Goal: Navigation & Orientation: Find specific page/section

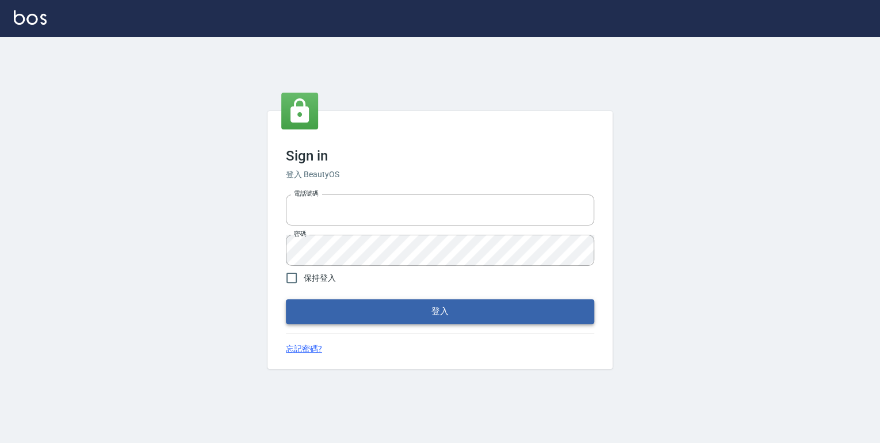
type input "0952331713"
click at [420, 307] on button "登入" at bounding box center [440, 311] width 308 height 24
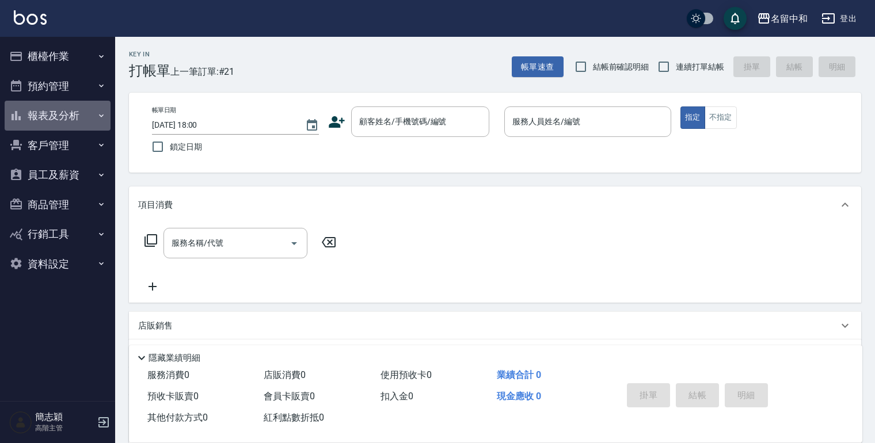
click at [99, 115] on icon "button" at bounding box center [101, 115] width 5 height 3
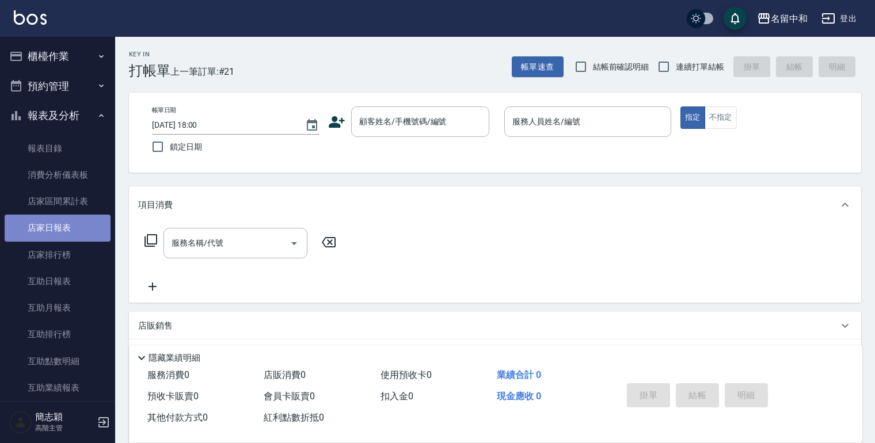
click at [63, 223] on link "店家日報表" at bounding box center [58, 228] width 106 height 26
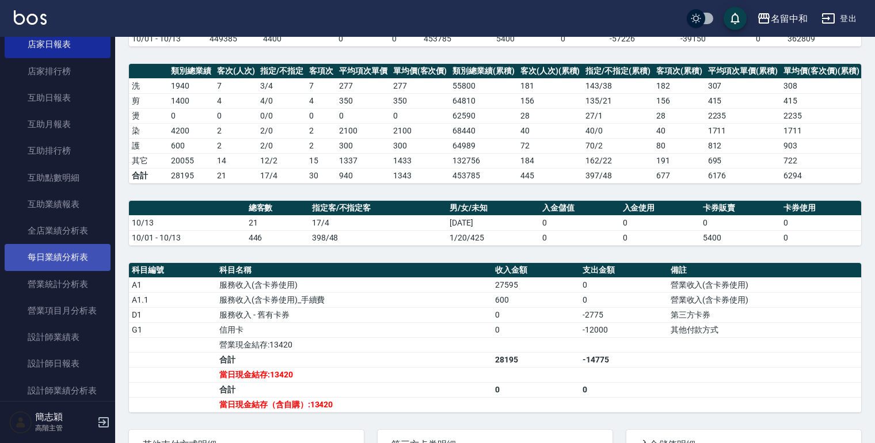
scroll to position [184, 0]
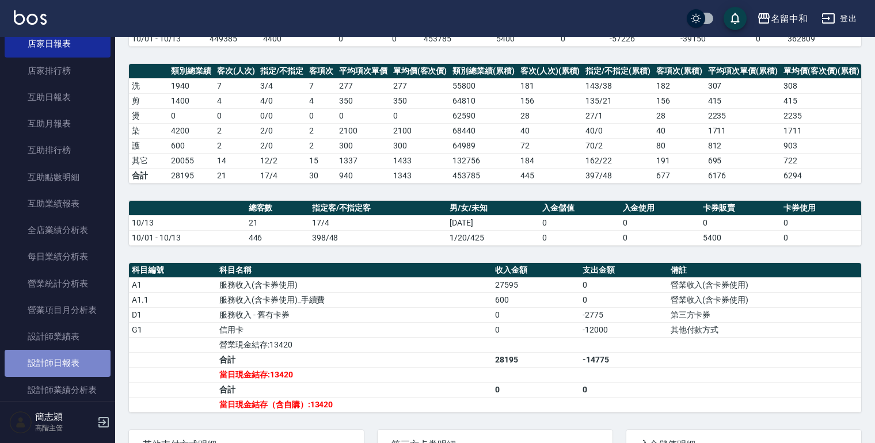
click at [74, 363] on link "設計師日報表" at bounding box center [58, 363] width 106 height 26
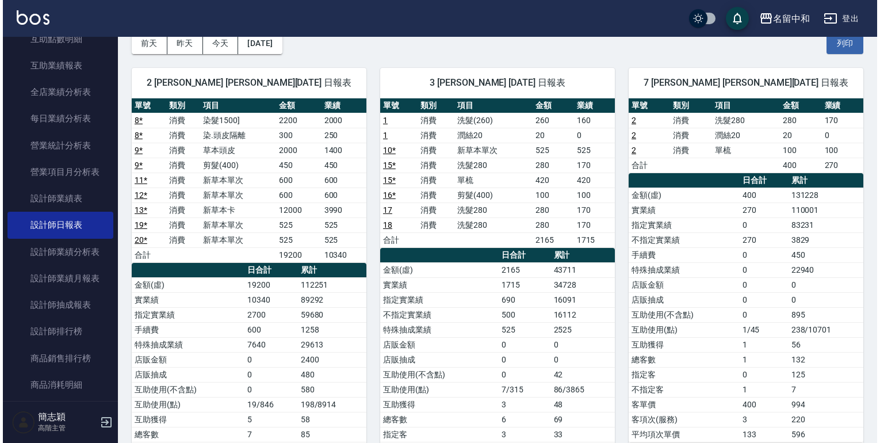
scroll to position [46, 0]
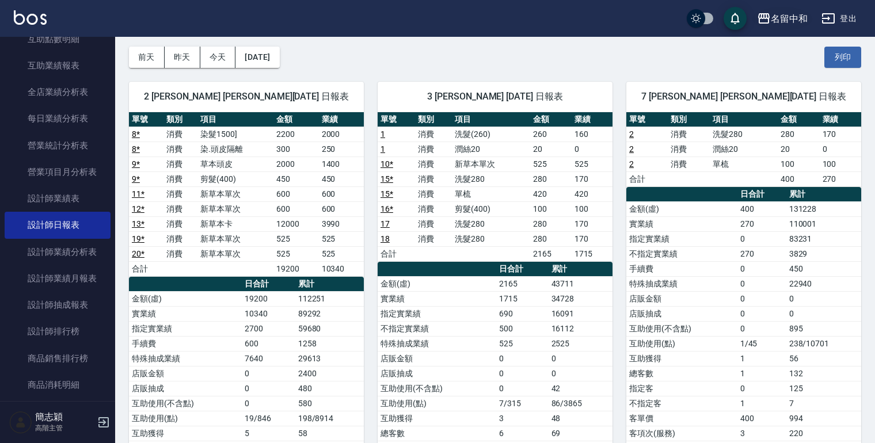
click at [766, 17] on icon "button" at bounding box center [764, 18] width 12 height 10
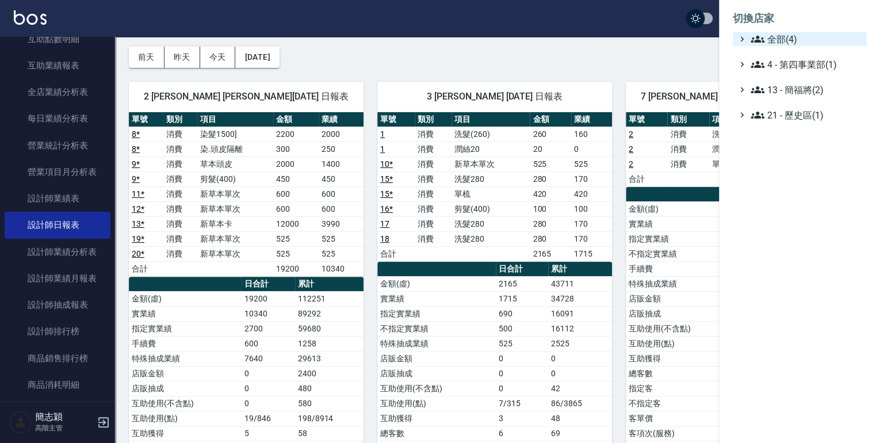
click at [762, 34] on icon at bounding box center [758, 39] width 14 height 14
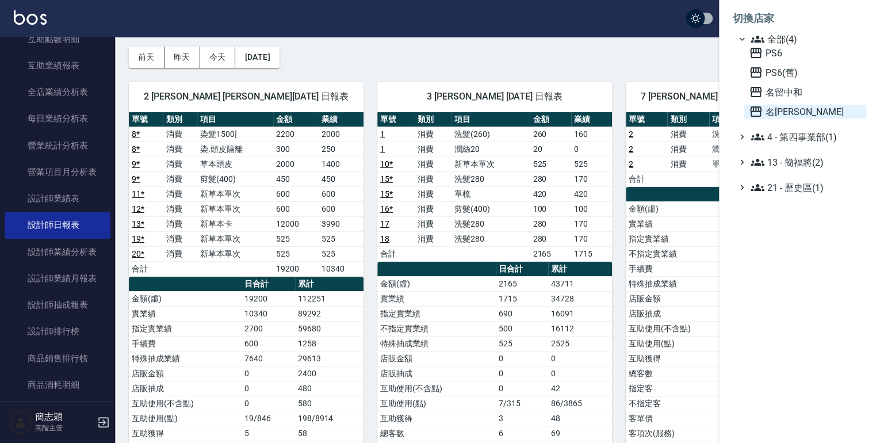
click at [755, 112] on icon at bounding box center [756, 112] width 14 height 14
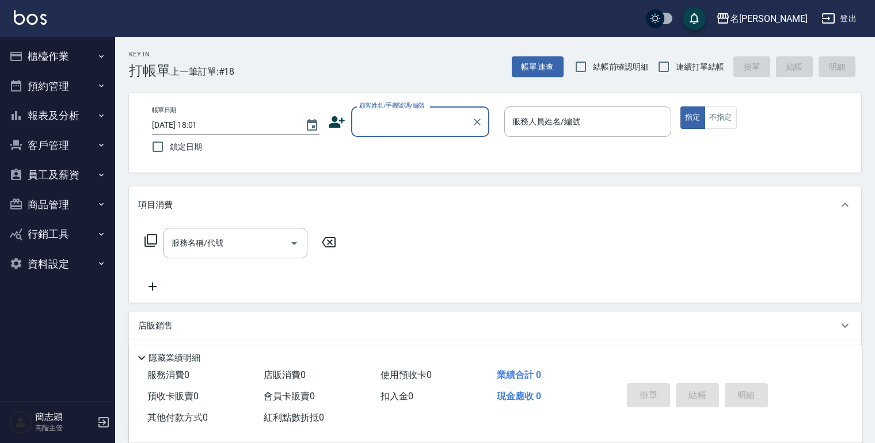
click at [100, 117] on icon "button" at bounding box center [101, 115] width 9 height 9
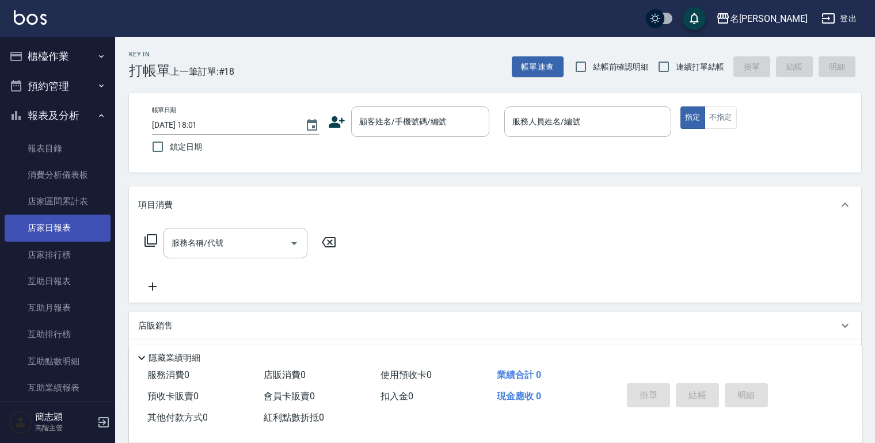
click at [58, 228] on link "店家日報表" at bounding box center [58, 228] width 106 height 26
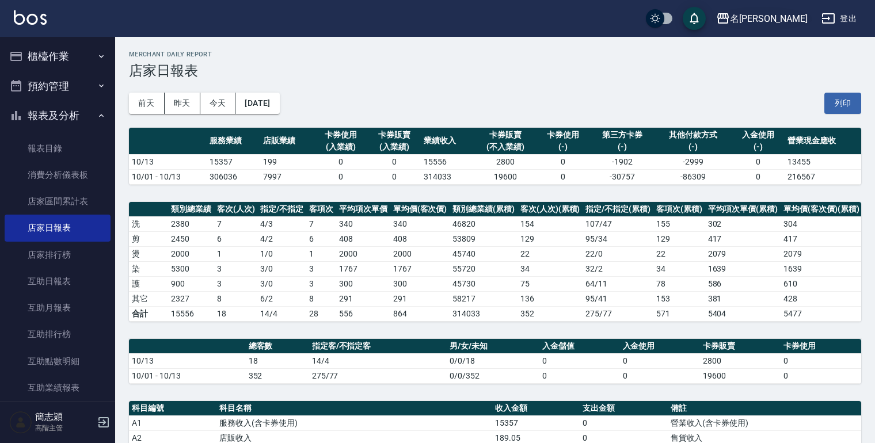
click at [728, 13] on icon "button" at bounding box center [723, 18] width 12 height 10
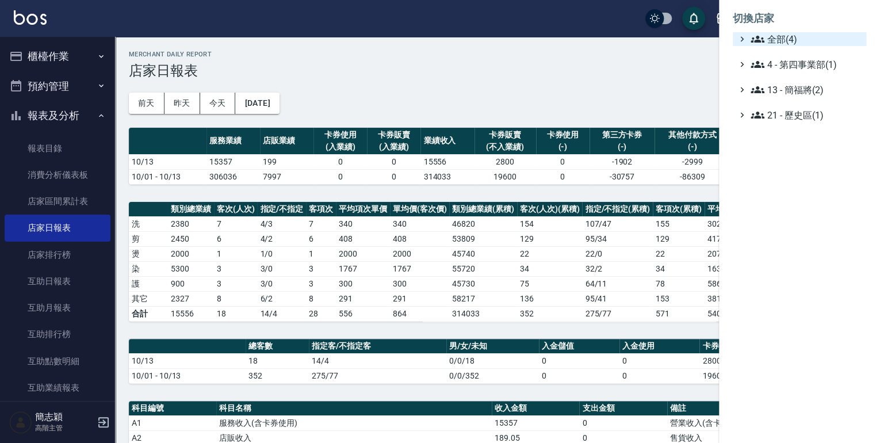
click at [746, 37] on icon at bounding box center [742, 39] width 10 height 10
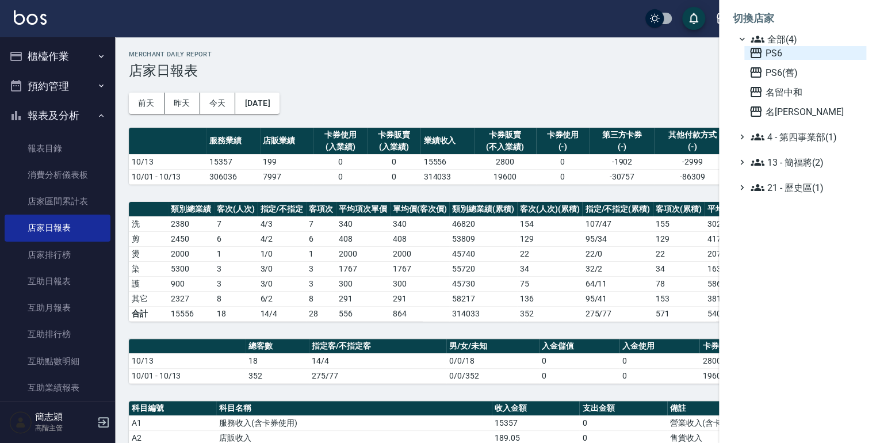
click at [751, 52] on icon at bounding box center [756, 53] width 12 height 10
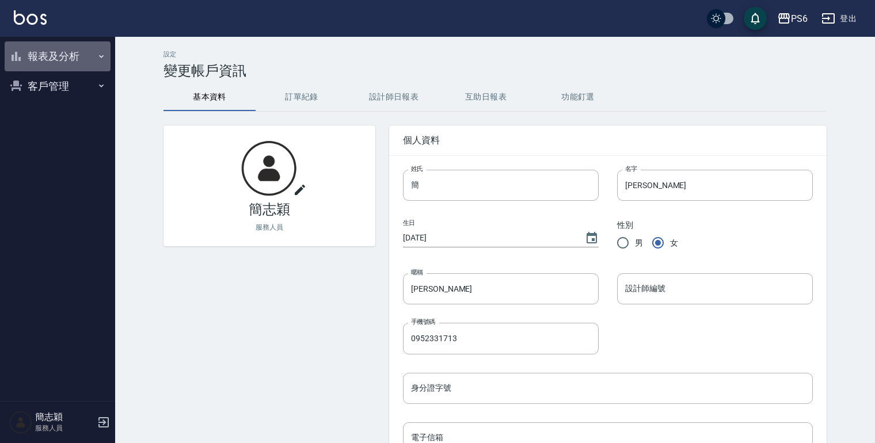
click at [102, 55] on icon "button" at bounding box center [101, 56] width 9 height 9
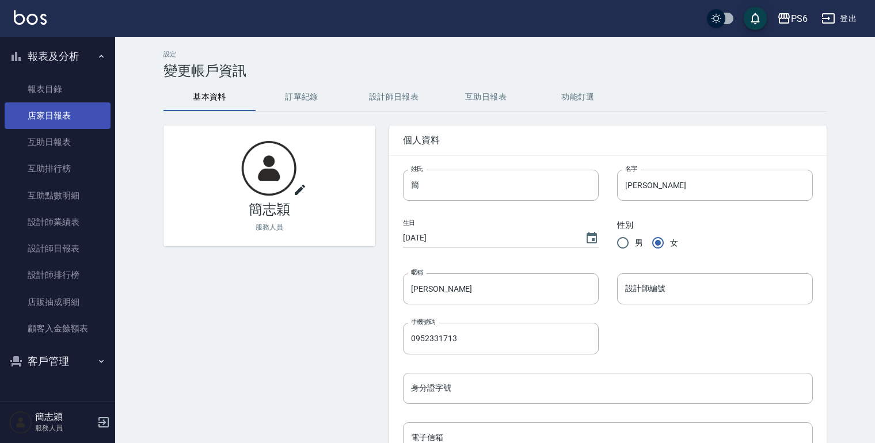
click at [58, 112] on link "店家日報表" at bounding box center [58, 115] width 106 height 26
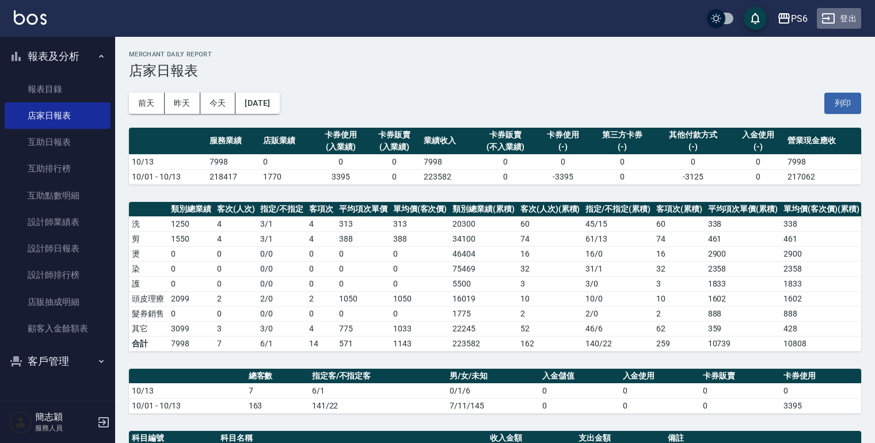
click at [840, 21] on button "登出" at bounding box center [838, 18] width 44 height 21
